Goal: Task Accomplishment & Management: Complete application form

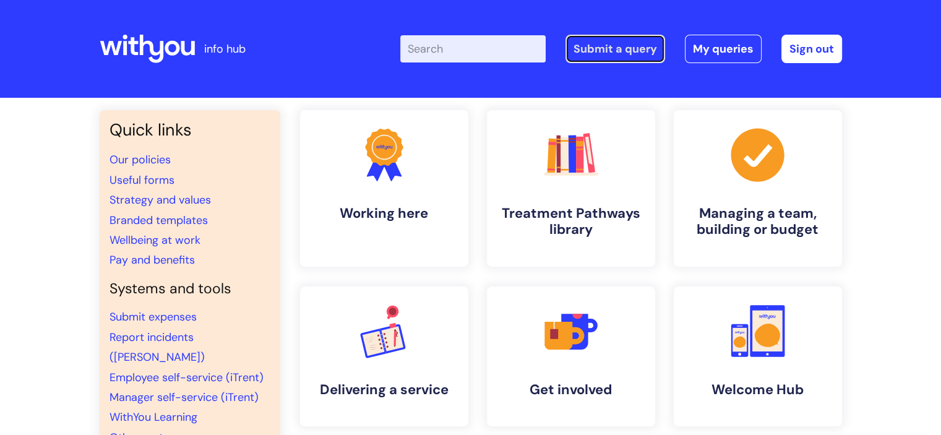
click at [639, 51] on link "Submit a query" at bounding box center [616, 49] width 100 height 28
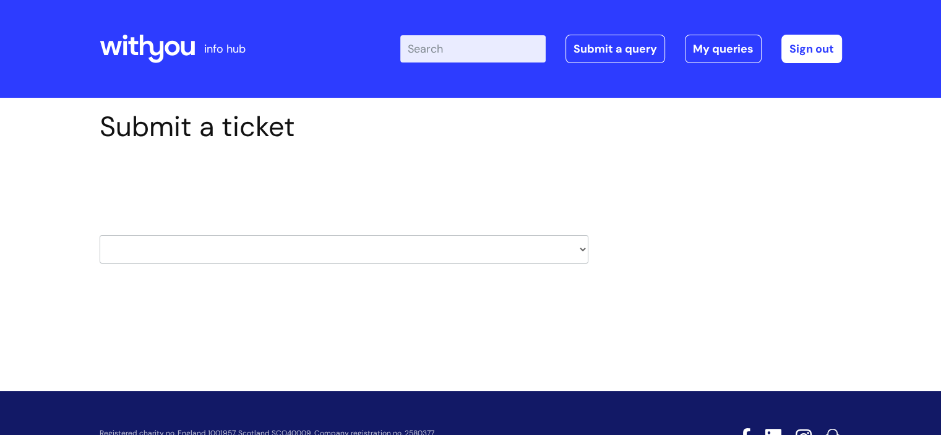
click at [580, 244] on select "HR / People IT and Support Clinical Drug Alerts Finance Accounts Data Support T…" at bounding box center [344, 249] width 489 height 28
click at [572, 242] on select "HR / People IT and Support Clinical Drug Alerts Finance Accounts Data Support T…" at bounding box center [344, 249] width 489 height 28
select select "data_support_team"
click at [100, 235] on select "HR / People IT and Support Clinical Drug Alerts Finance Accounts Data Support T…" at bounding box center [344, 249] width 489 height 28
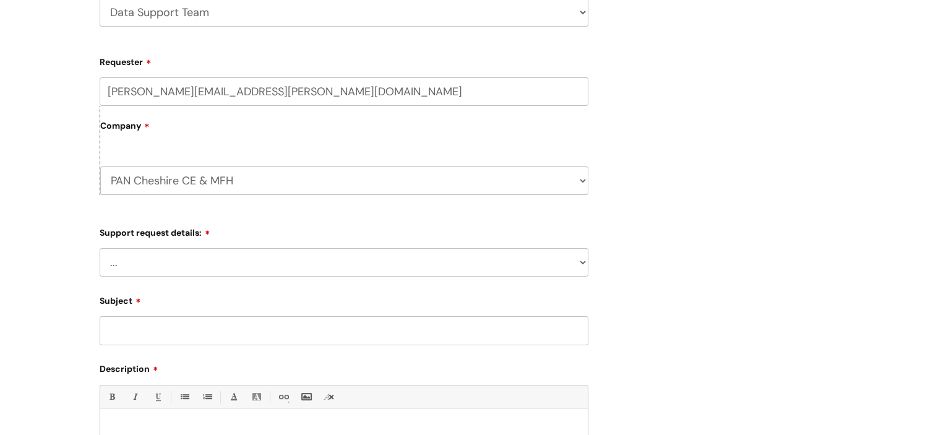
scroll to position [257, 0]
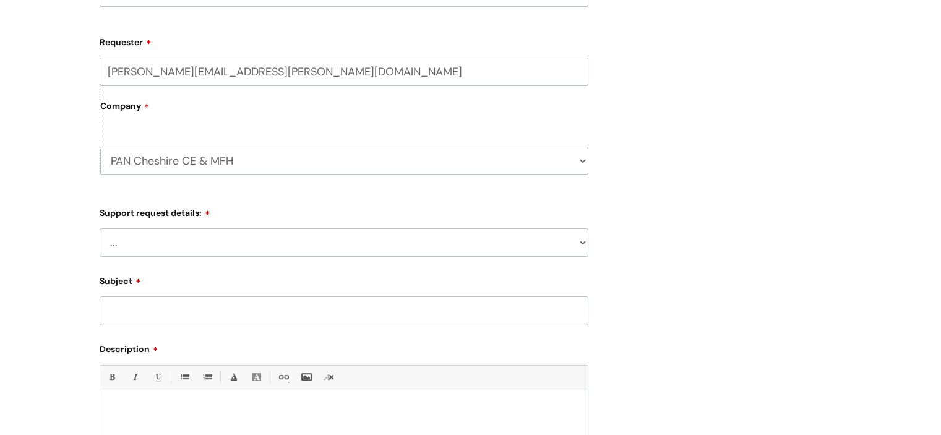
click at [581, 241] on select "... My enquiry relates to Nebula My enquiry relates to Halo My enquiry relates …" at bounding box center [344, 242] width 489 height 28
select select "My enquiry relates to Nebula"
click at [100, 228] on select "... My enquiry relates to Nebula My enquiry relates to Halo My enquiry relates …" at bounding box center [344, 242] width 489 height 28
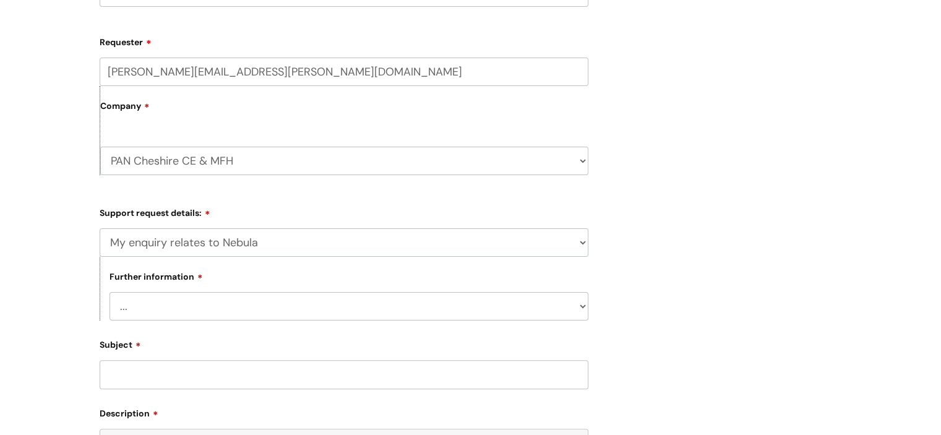
click at [548, 309] on select "... I need to delete an event I've got an issue or have found a fault I have an…" at bounding box center [349, 306] width 479 height 28
select select "I need to delete an event"
click at [110, 292] on select "... I need to delete an event I've got an issue or have found a fault I have an…" at bounding box center [349, 306] width 479 height 28
click at [262, 376] on input "Subject" at bounding box center [344, 374] width 489 height 28
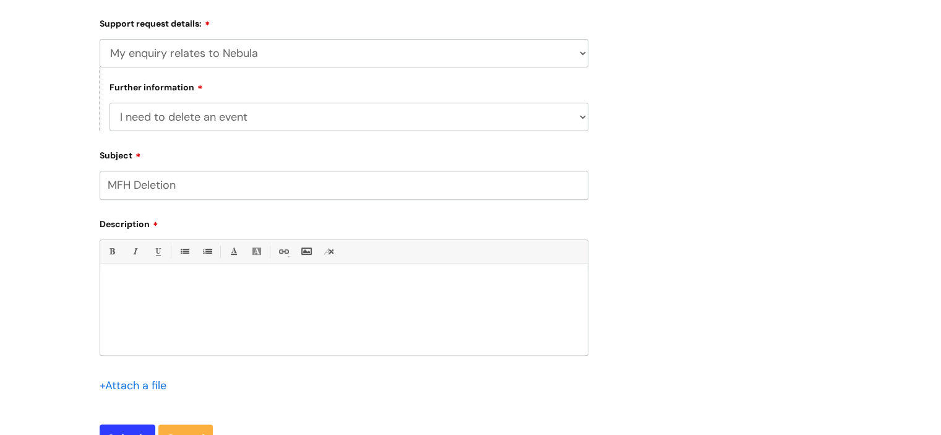
scroll to position [451, 0]
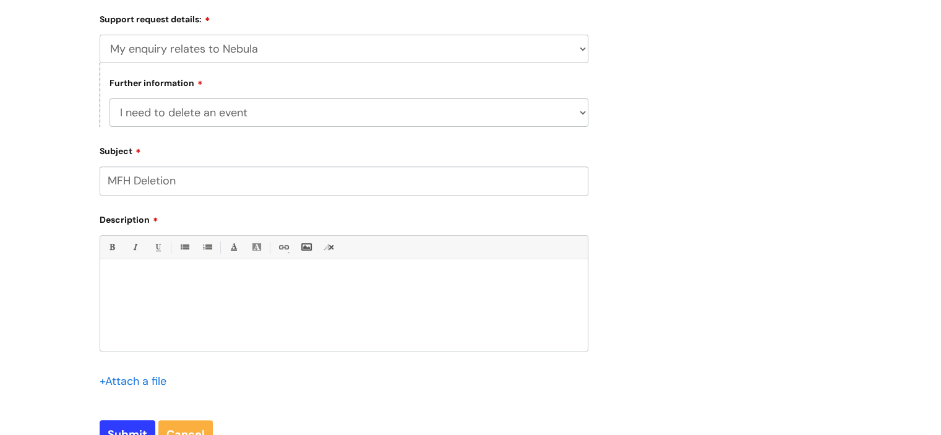
type input "MFH Deletion"
click at [277, 309] on div at bounding box center [344, 307] width 488 height 85
click at [257, 300] on span "402942- duliacte added in error." at bounding box center [267, 299] width 114 height 9
click at [134, 425] on input "Submit" at bounding box center [128, 434] width 56 height 28
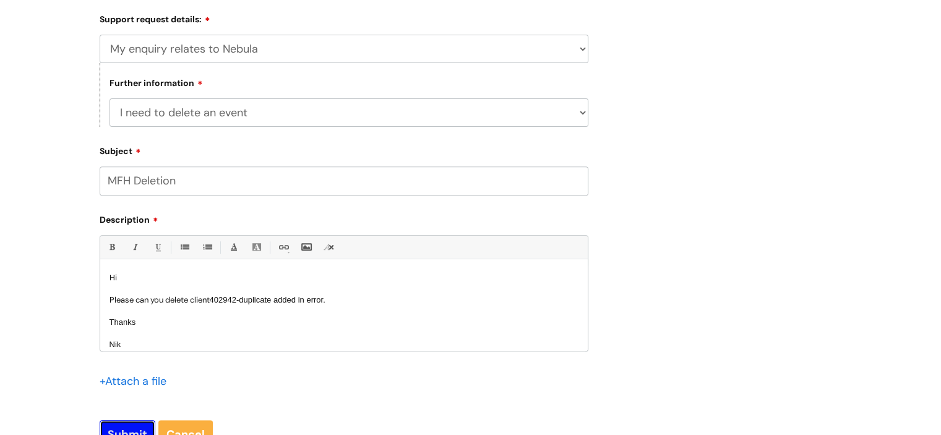
type input "Please Wait..."
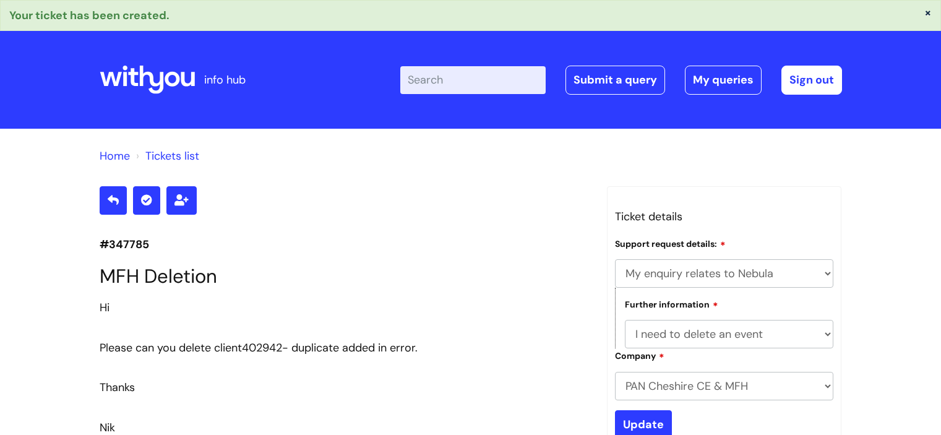
select select "My enquiry relates to Nebula"
select select "I need to delete an event"
